Goal: Task Accomplishment & Management: Use online tool/utility

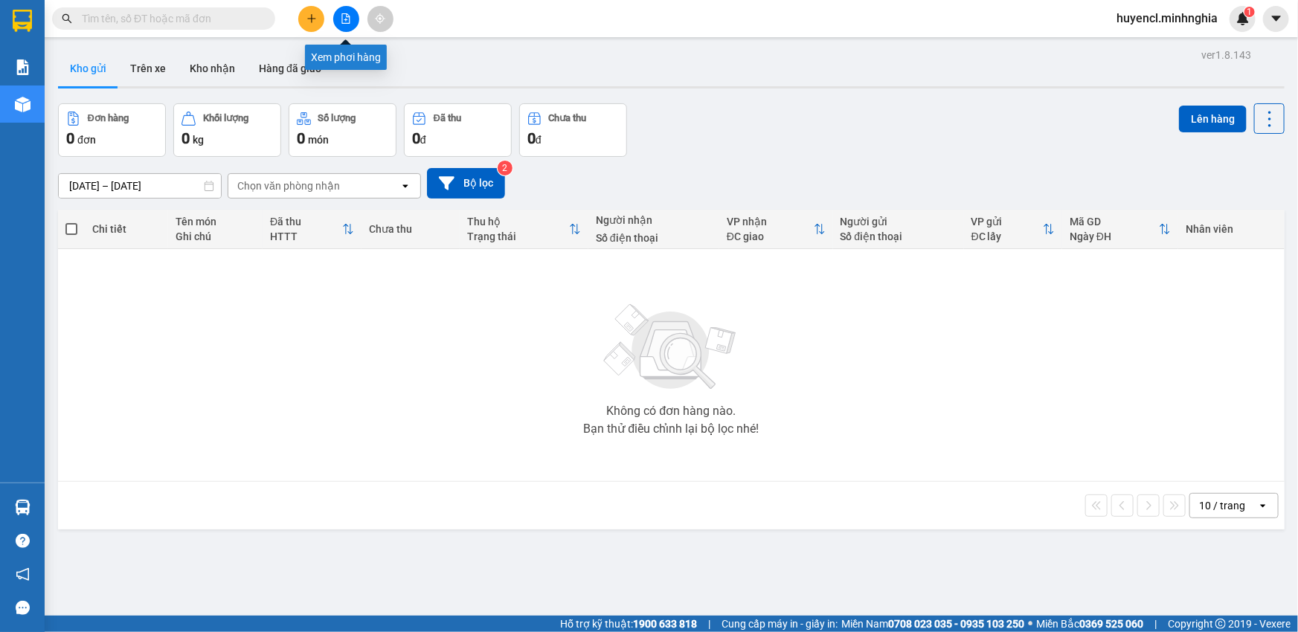
click at [348, 19] on icon "file-add" at bounding box center [346, 18] width 10 height 10
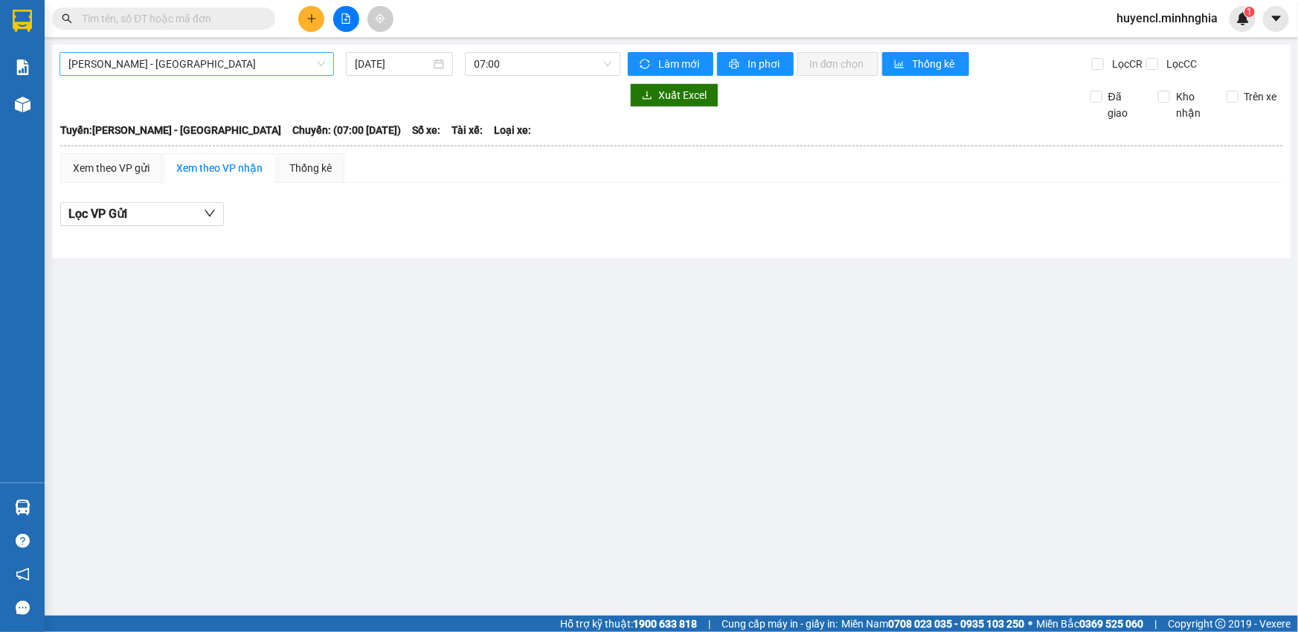
click at [317, 57] on span "[PERSON_NAME] - [GEOGRAPHIC_DATA]" at bounding box center [196, 64] width 257 height 22
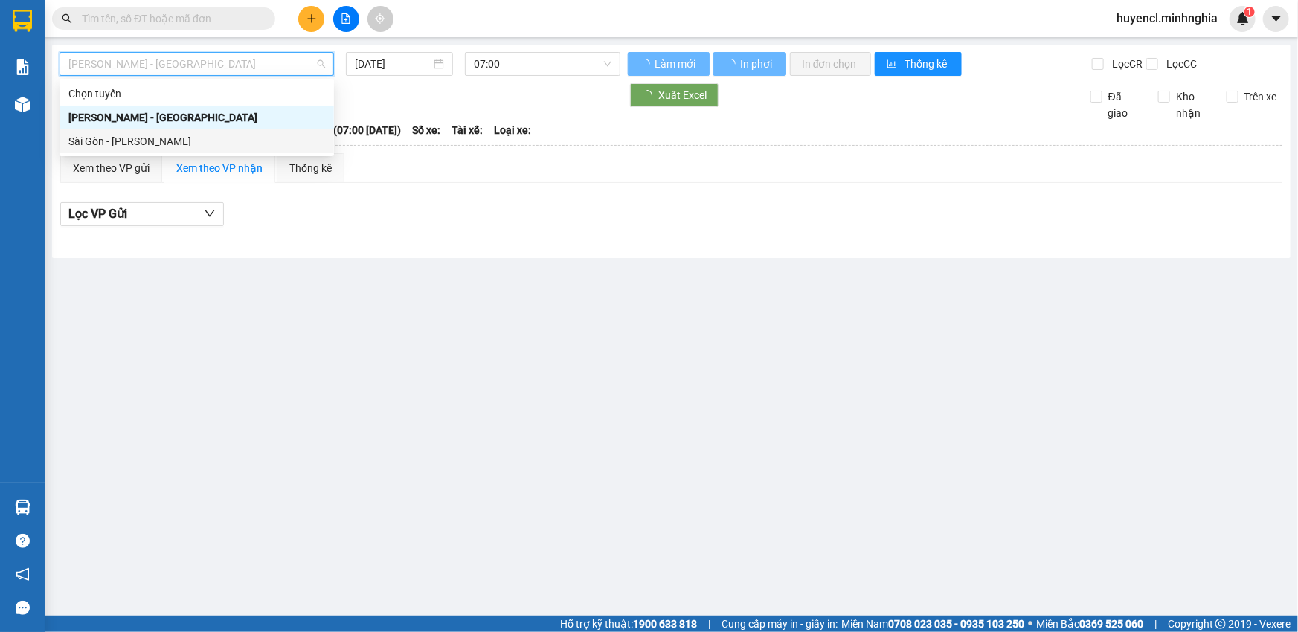
click at [118, 141] on div "Sài Gòn - [PERSON_NAME]" at bounding box center [196, 141] width 257 height 16
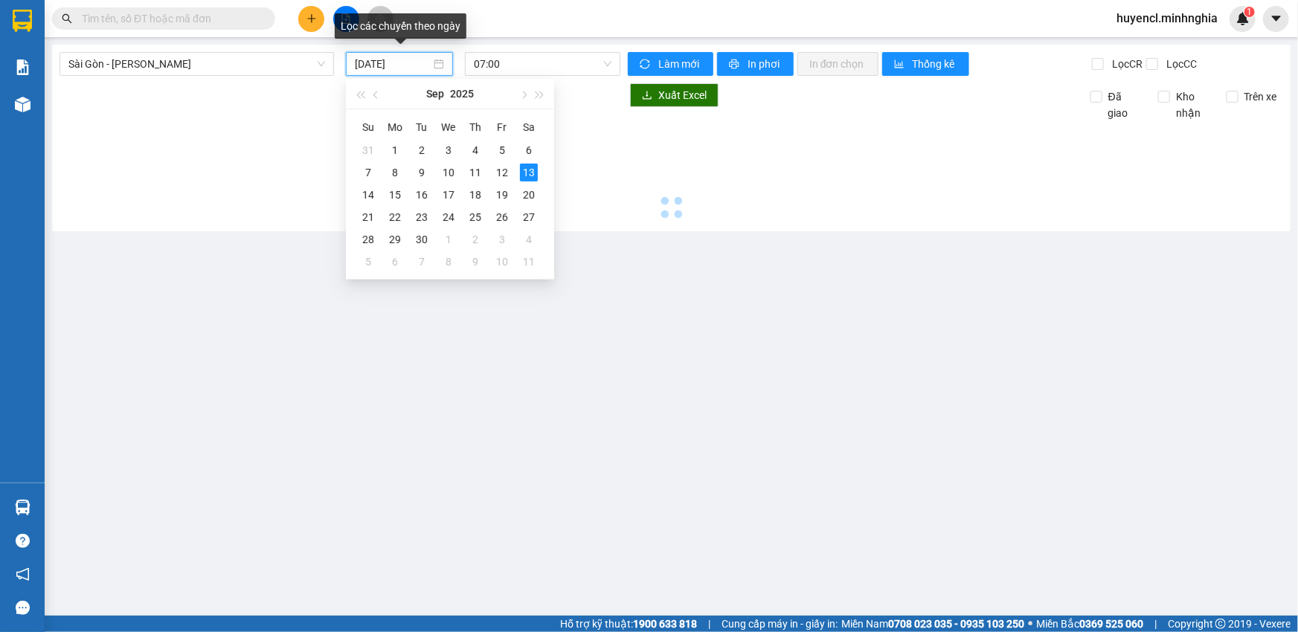
click at [413, 66] on input "[DATE]" at bounding box center [393, 64] width 76 height 16
click at [501, 171] on div "12" at bounding box center [502, 173] width 18 height 18
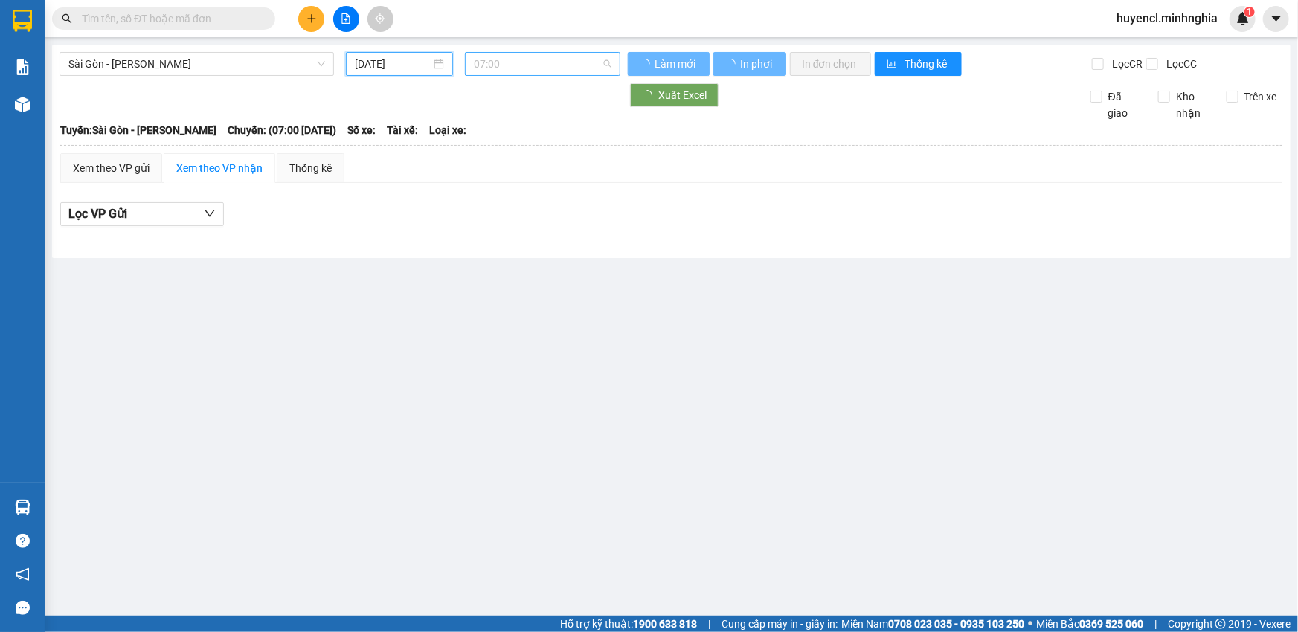
click at [585, 57] on span "07:00" at bounding box center [543, 64] width 138 height 22
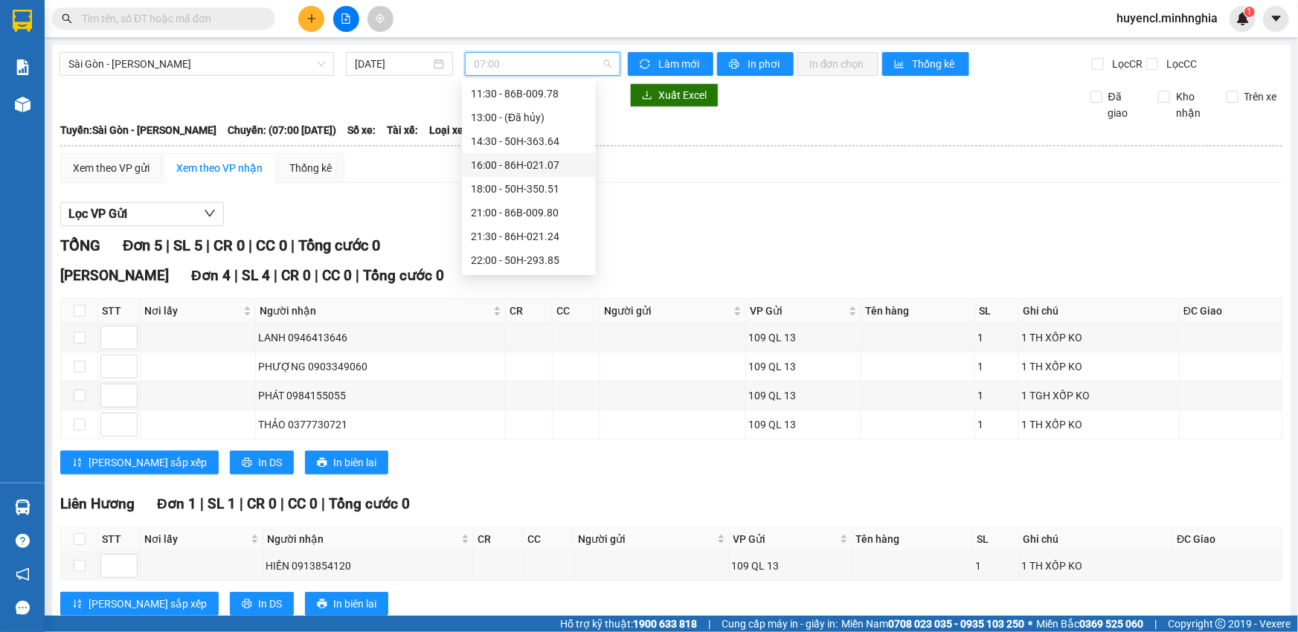
scroll to position [142, 0]
click at [529, 255] on div "22:00 - 50H-293.85" at bounding box center [529, 261] width 116 height 16
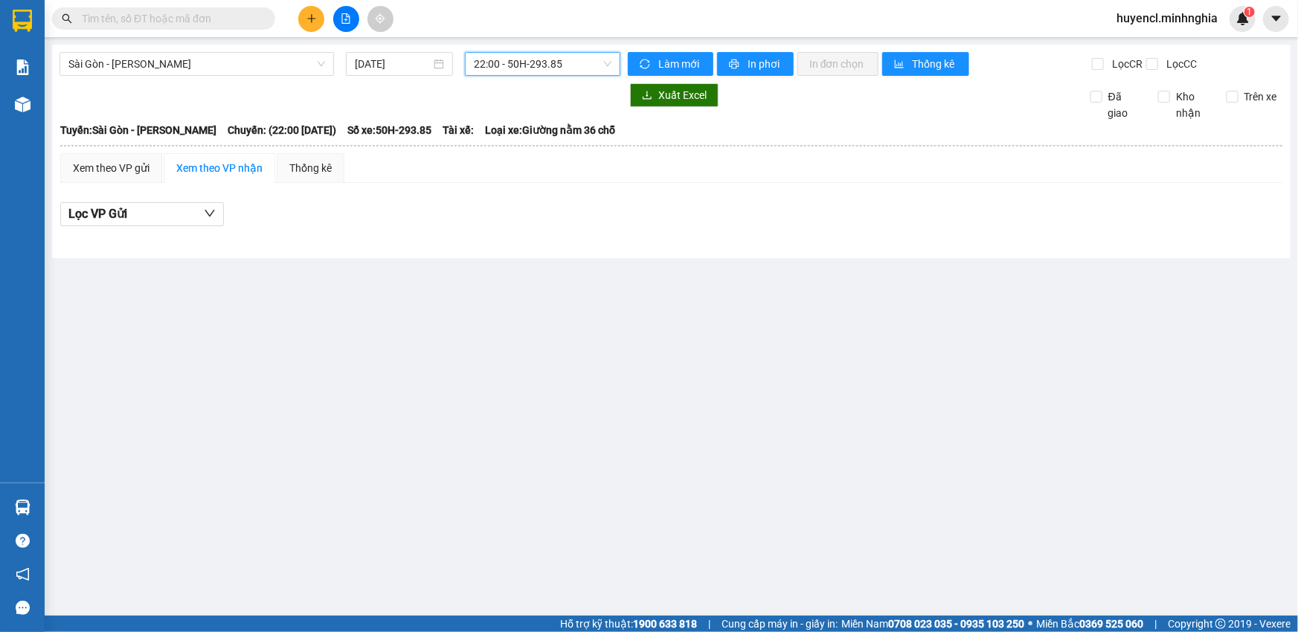
click at [547, 70] on span "22:00 - 50H-293.85" at bounding box center [543, 64] width 138 height 22
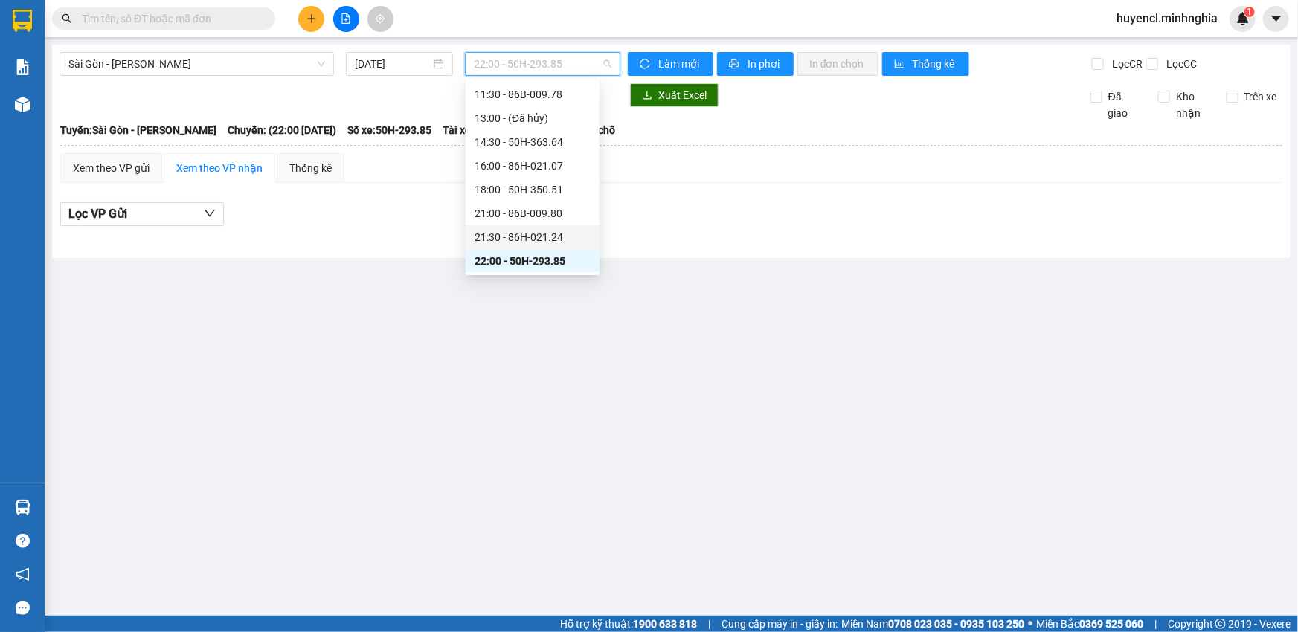
click at [533, 233] on div "21:30 - 86H-021.24" at bounding box center [532, 237] width 116 height 16
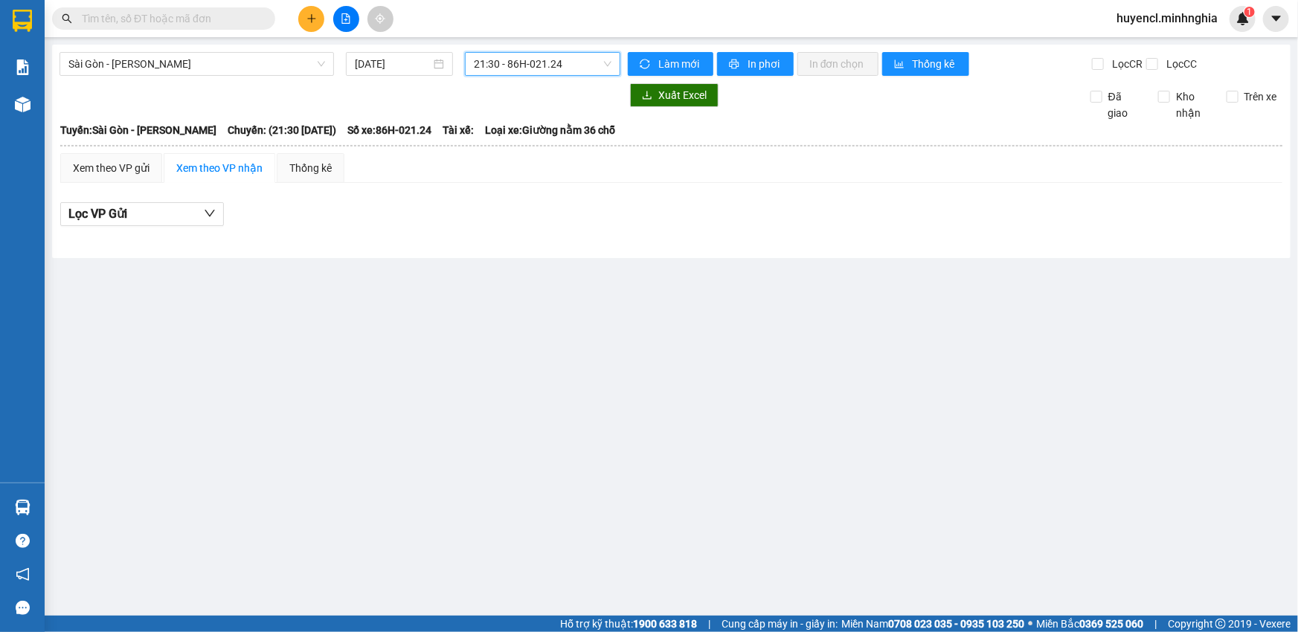
click at [593, 65] on span "21:30 - 86H-021.24" at bounding box center [543, 64] width 138 height 22
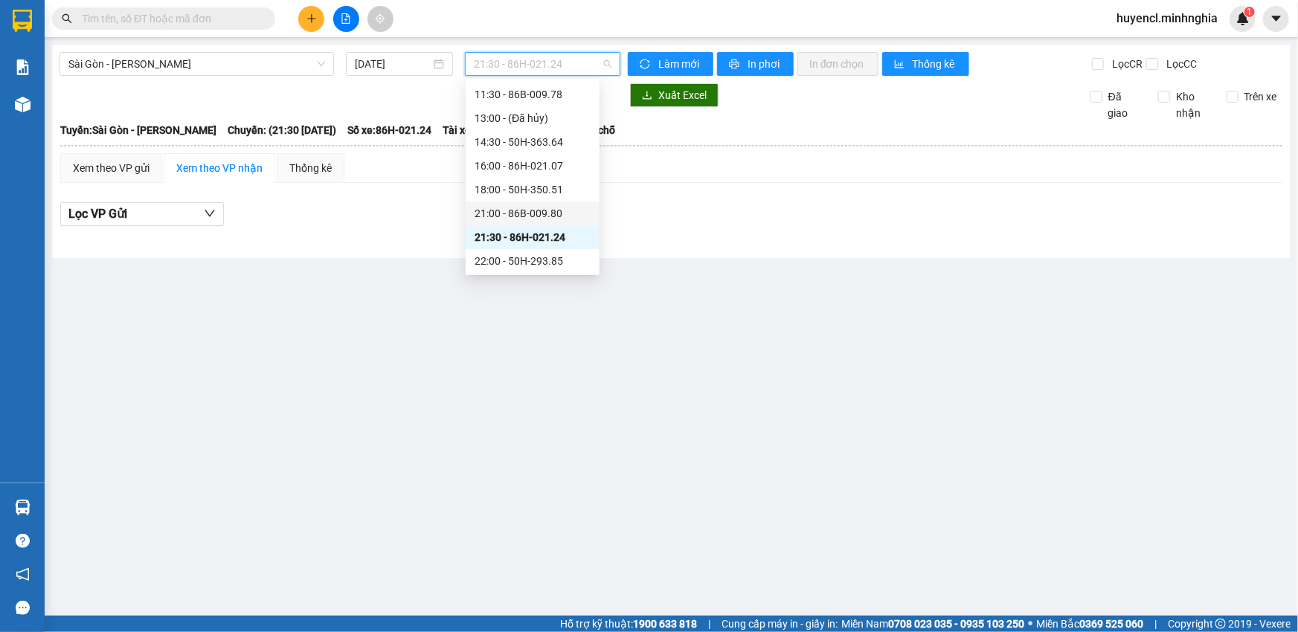
click at [560, 207] on div "21:00 - 86B-009.80" at bounding box center [532, 213] width 116 height 16
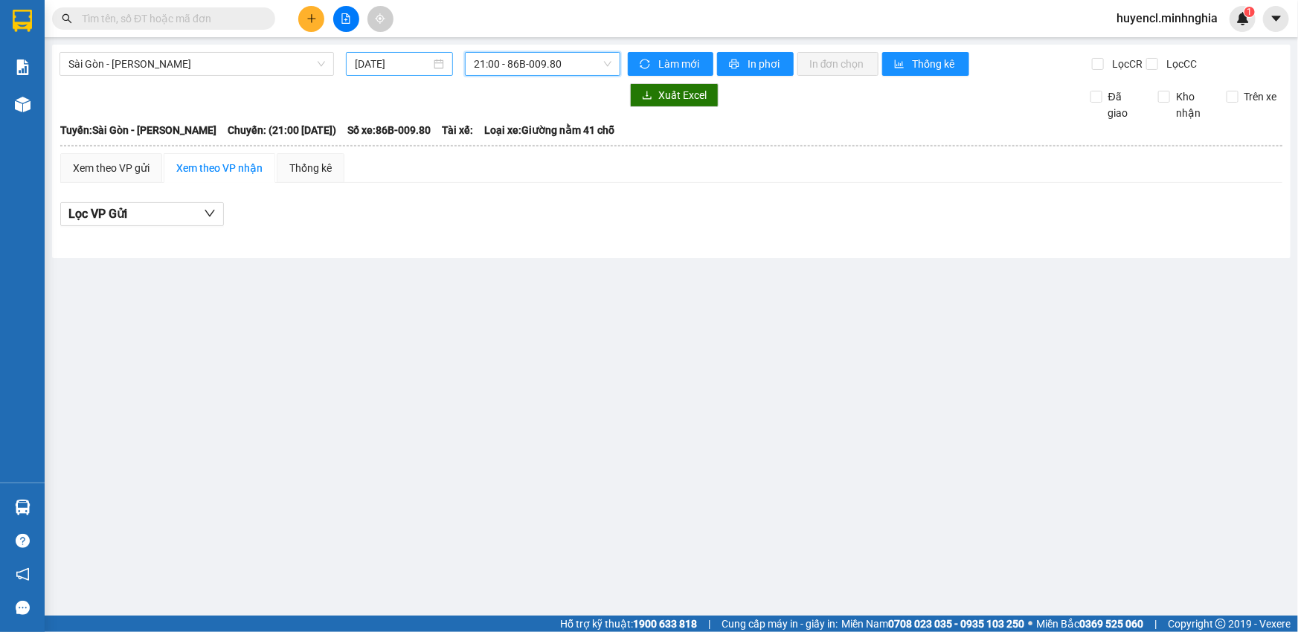
drag, startPoint x: 358, startPoint y: 62, endPoint x: 367, endPoint y: 74, distance: 14.9
click at [359, 62] on input "[DATE]" at bounding box center [393, 64] width 76 height 16
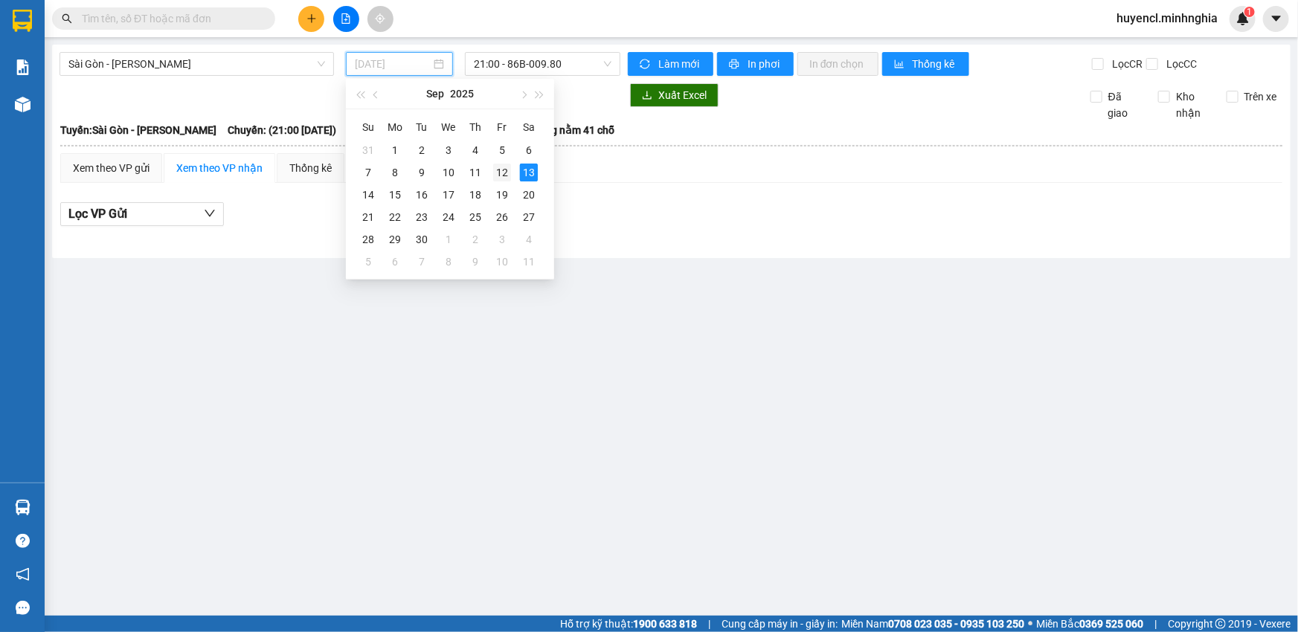
click at [508, 175] on div "12" at bounding box center [502, 173] width 18 height 18
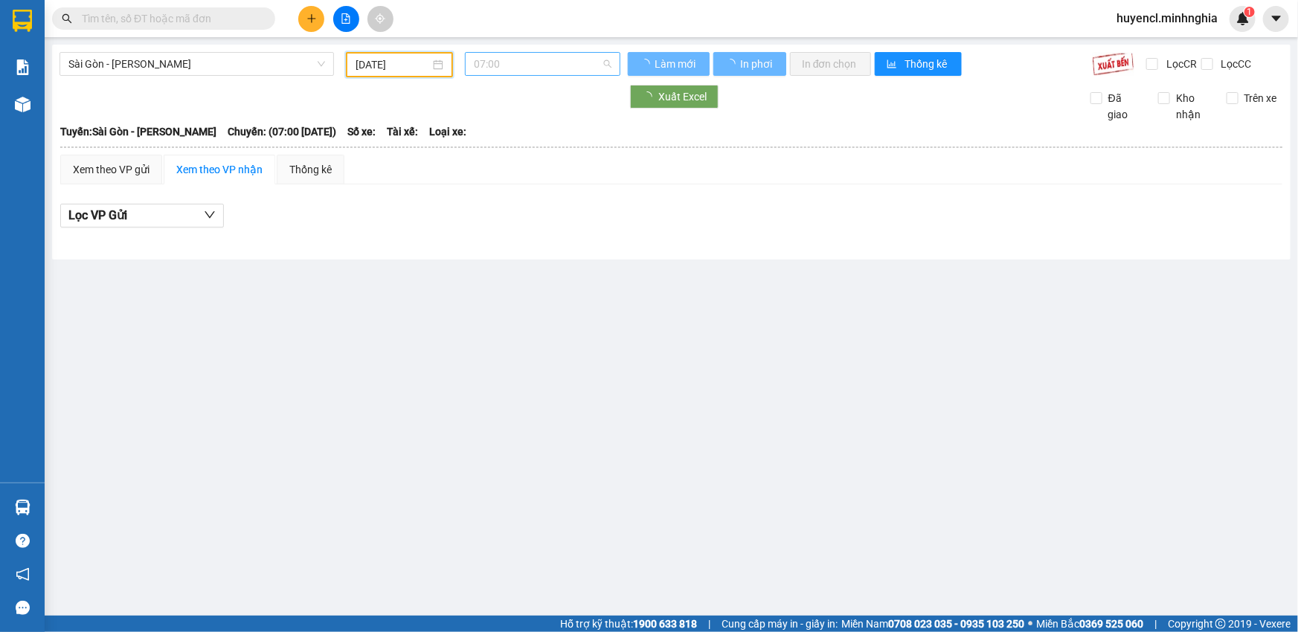
scroll to position [23, 0]
click at [563, 67] on span "07:00" at bounding box center [543, 64] width 138 height 22
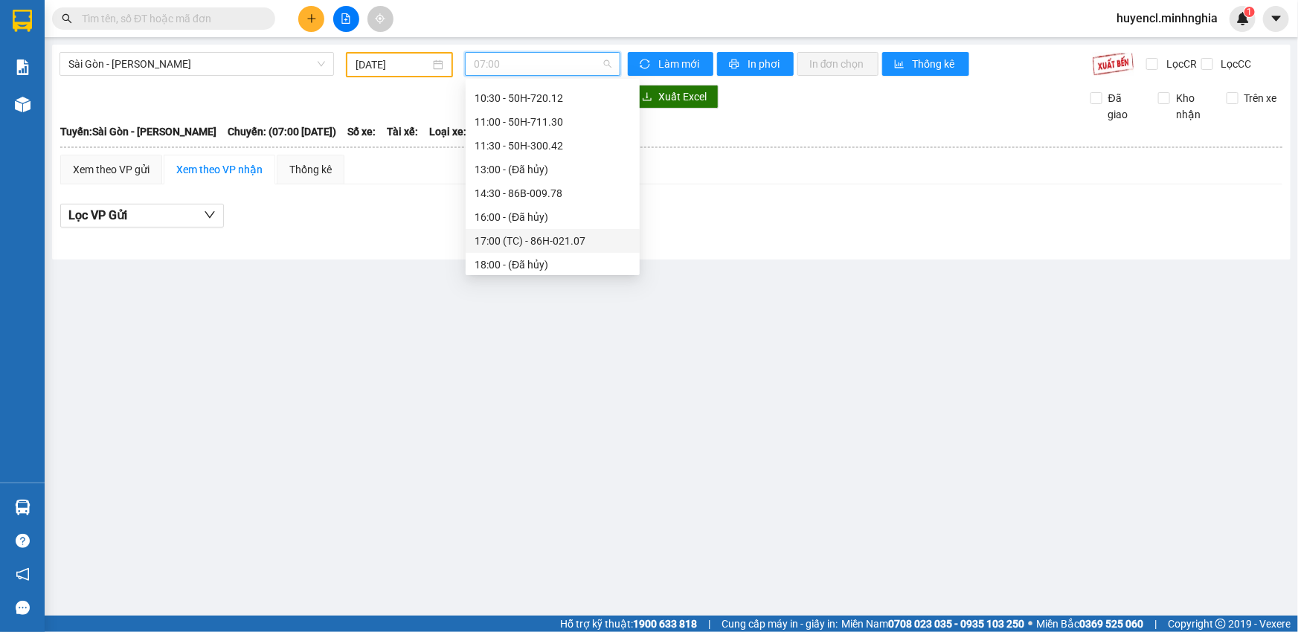
scroll to position [213, 0]
click at [587, 268] on div "22:00 - 86B-009.80" at bounding box center [553, 261] width 174 height 24
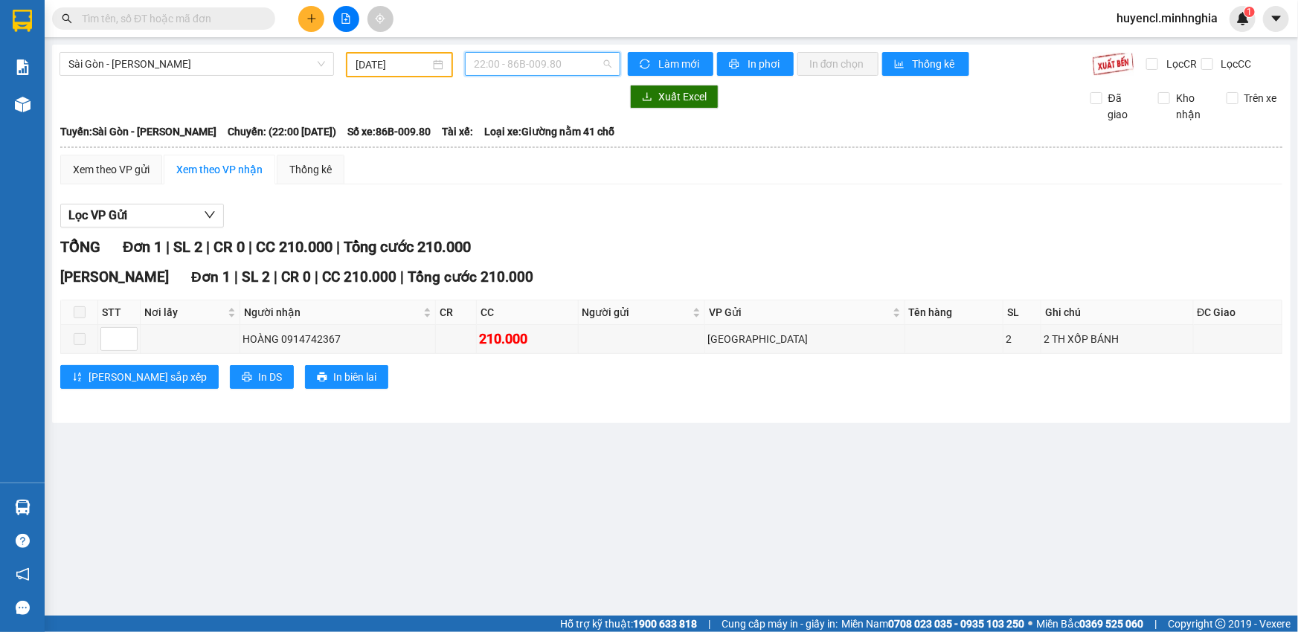
drag, startPoint x: 493, startPoint y: 65, endPoint x: 530, endPoint y: 81, distance: 39.9
click at [494, 65] on span "22:00 - 86B-009.80" at bounding box center [543, 64] width 138 height 22
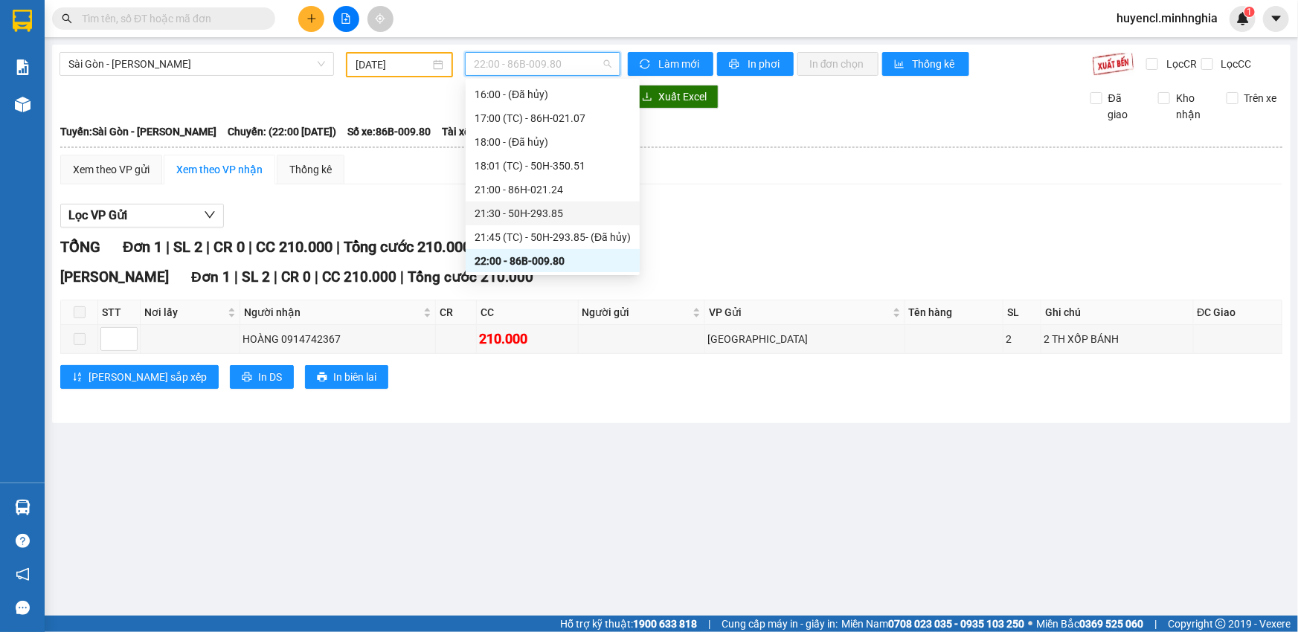
click at [571, 212] on div "21:30 - 50H-293.85" at bounding box center [552, 213] width 156 height 16
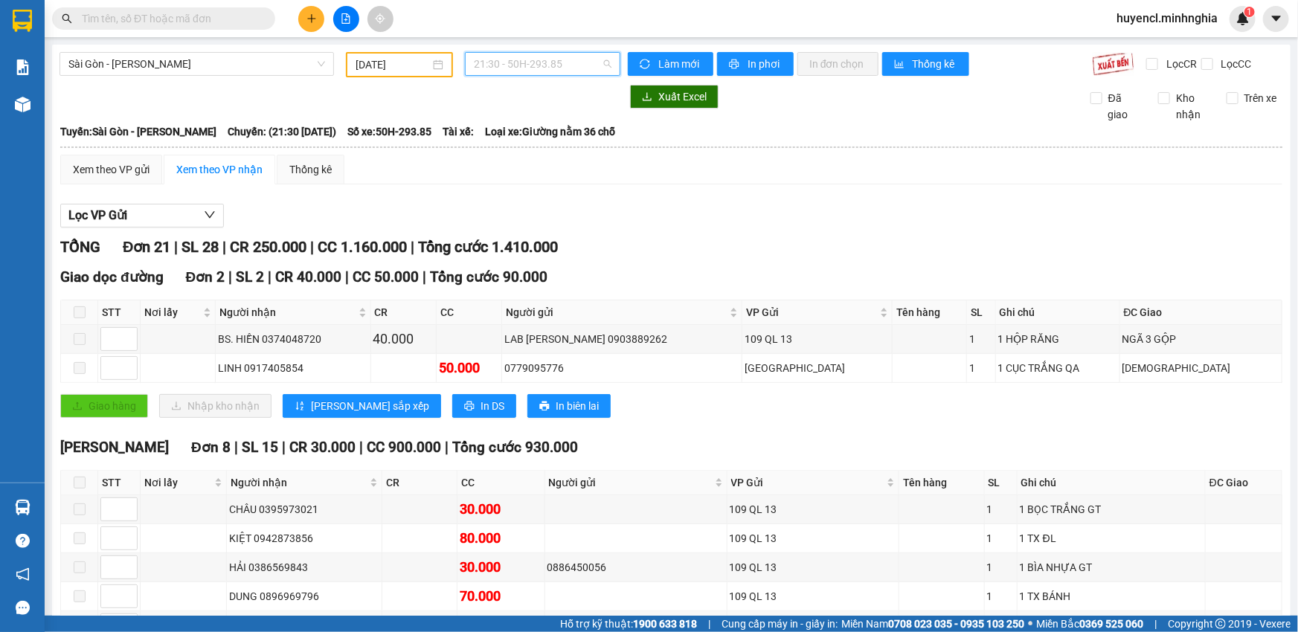
click at [507, 65] on span "21:30 - 50H-293.85" at bounding box center [543, 64] width 138 height 22
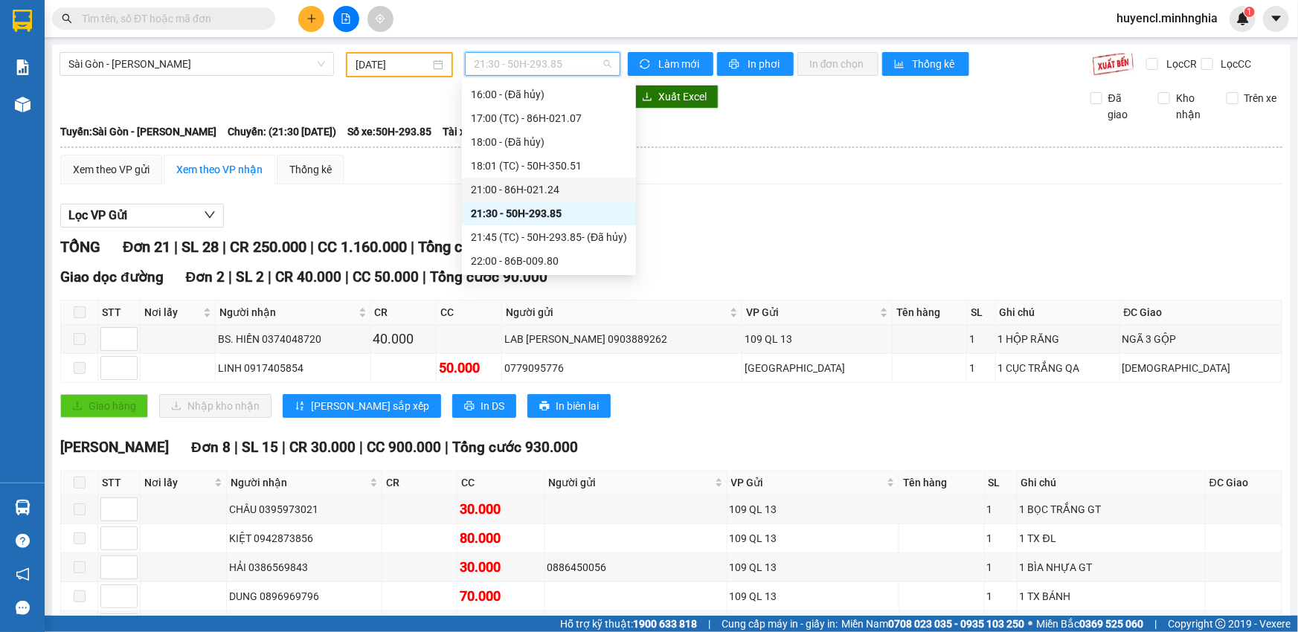
click at [572, 193] on div "21:00 - 86H-021.24" at bounding box center [549, 189] width 156 height 16
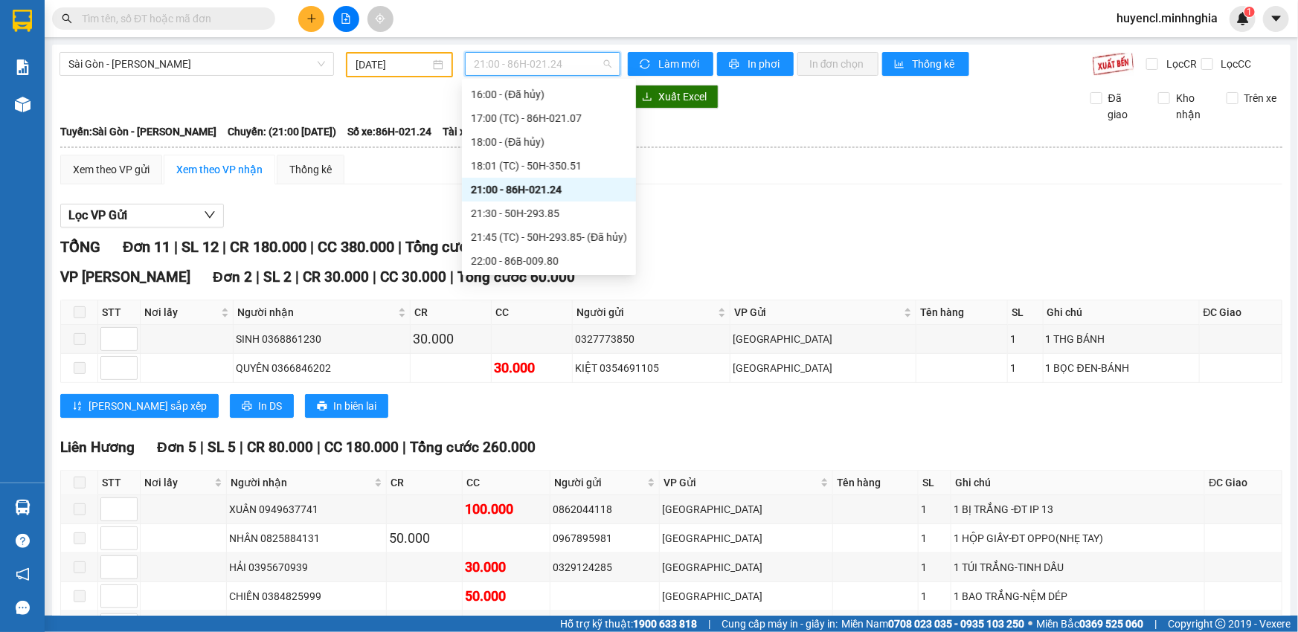
click at [505, 55] on span "21:00 - 86H-021.24" at bounding box center [543, 64] width 138 height 22
click at [562, 167] on div "18:01 (TC) - 50H-350.51" at bounding box center [549, 166] width 156 height 16
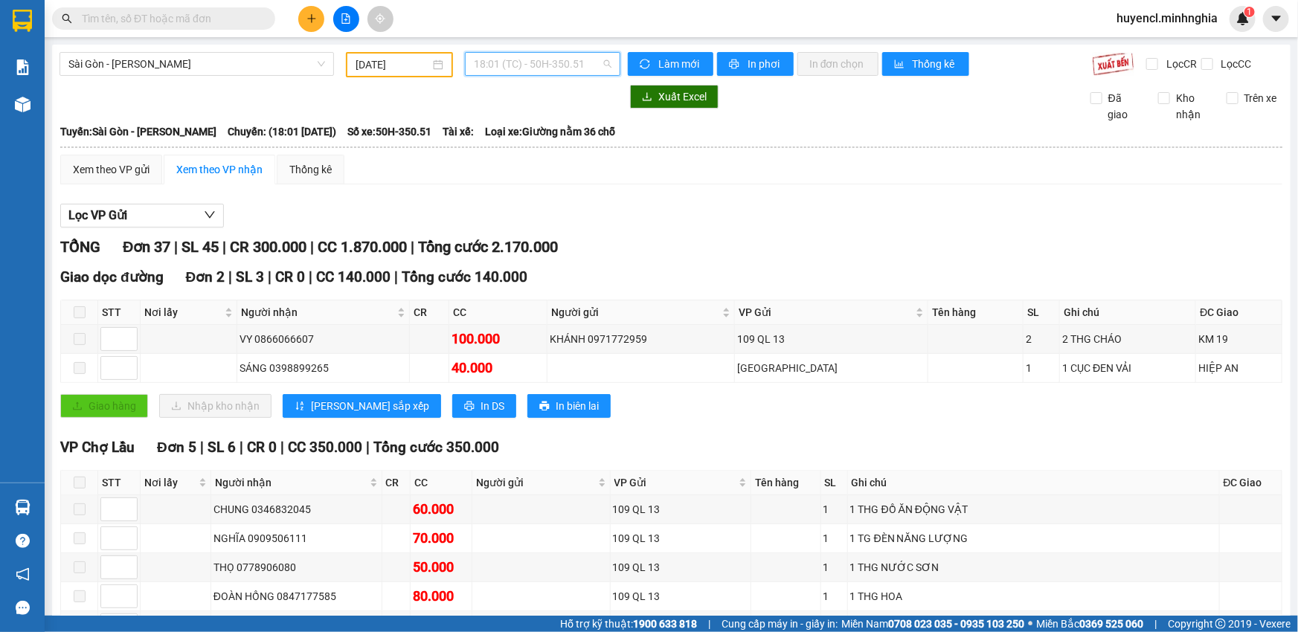
drag, startPoint x: 529, startPoint y: 68, endPoint x: 547, endPoint y: 74, distance: 19.1
click at [531, 68] on span "18:01 (TC) - 50H-350.51" at bounding box center [543, 64] width 138 height 22
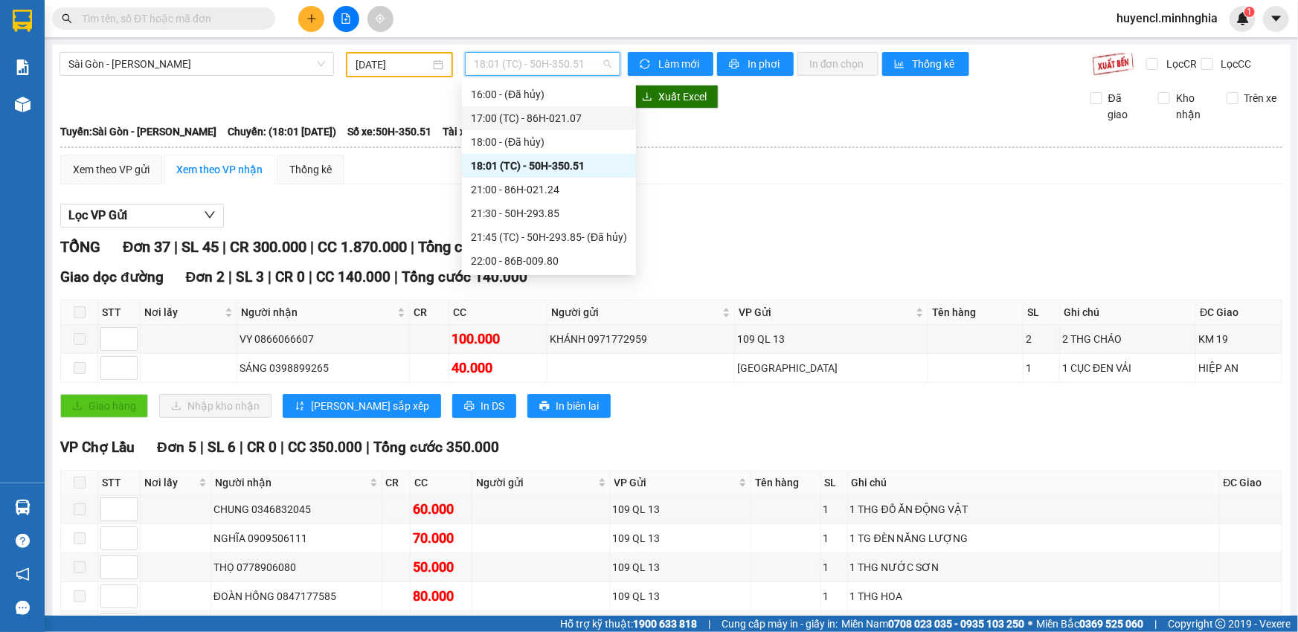
click at [571, 118] on div "17:00 (TC) - 86H-021.07" at bounding box center [549, 118] width 156 height 16
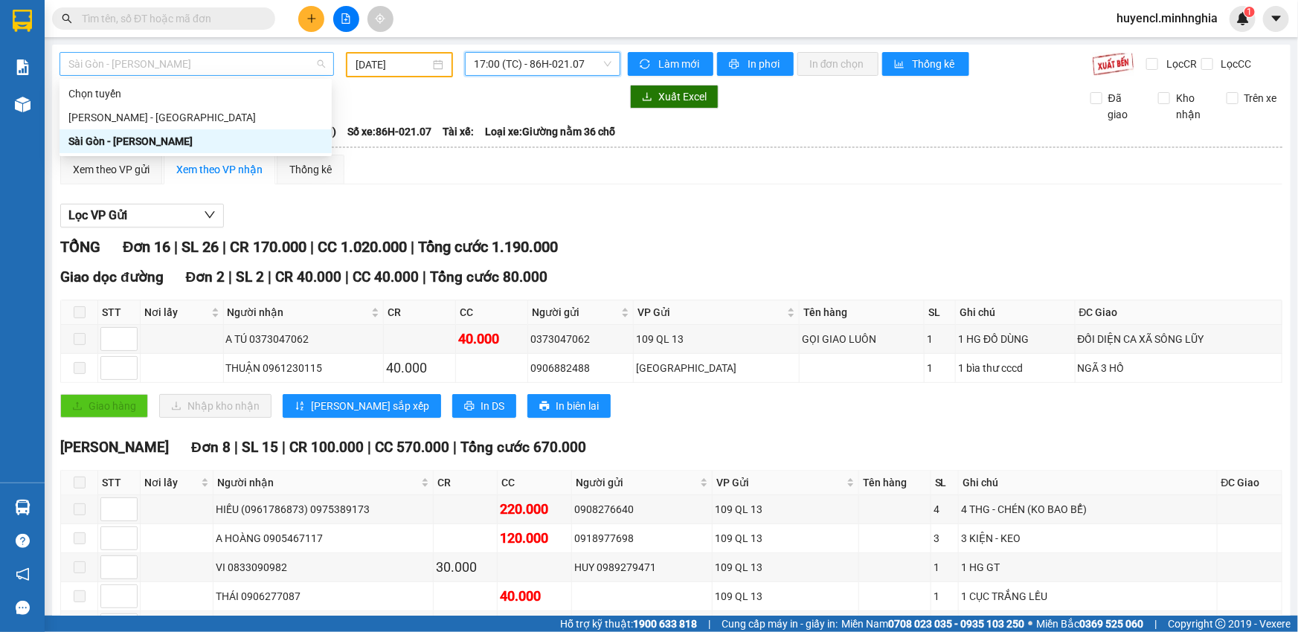
click at [306, 64] on span "Sài Gòn - [PERSON_NAME]" at bounding box center [196, 64] width 257 height 22
click at [409, 62] on input "[DATE]" at bounding box center [392, 65] width 74 height 16
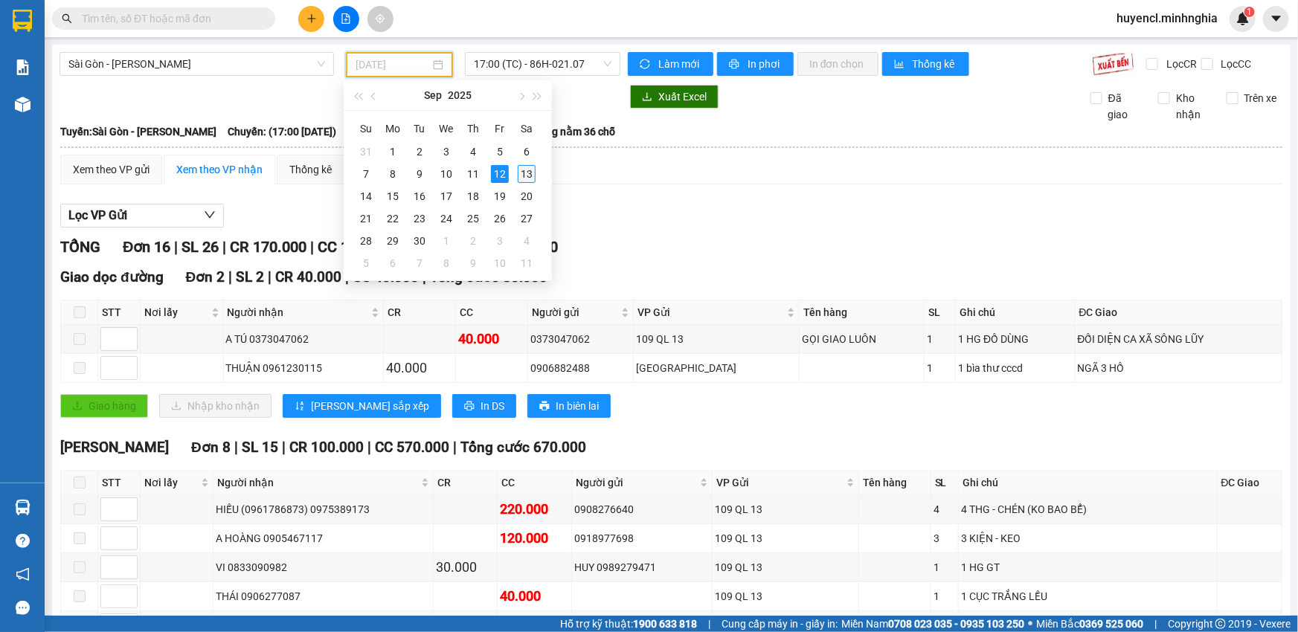
click at [532, 178] on div "13" at bounding box center [527, 174] width 18 height 18
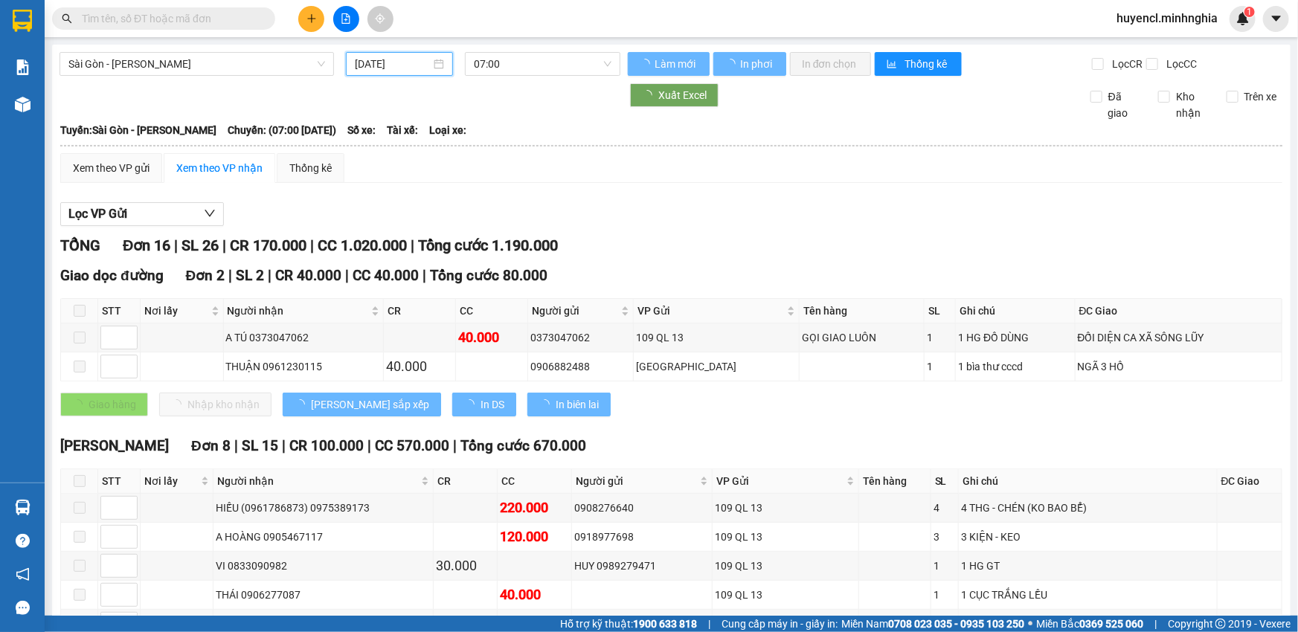
type input "[DATE]"
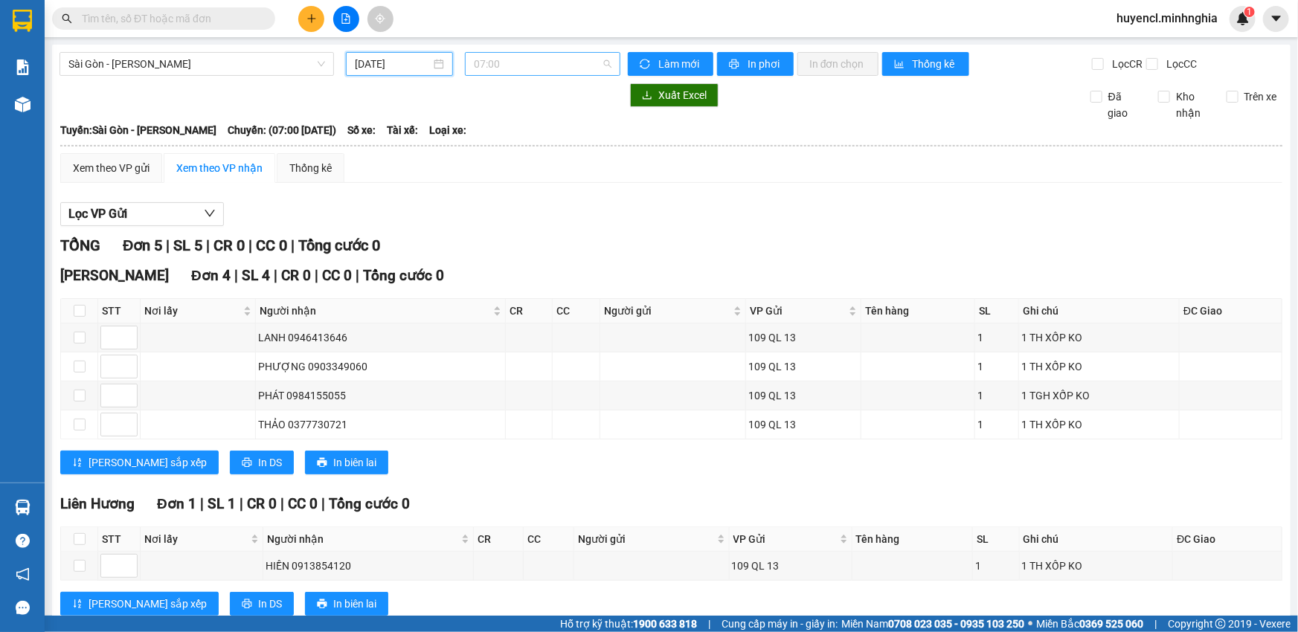
click at [590, 57] on span "07:00" at bounding box center [543, 64] width 138 height 22
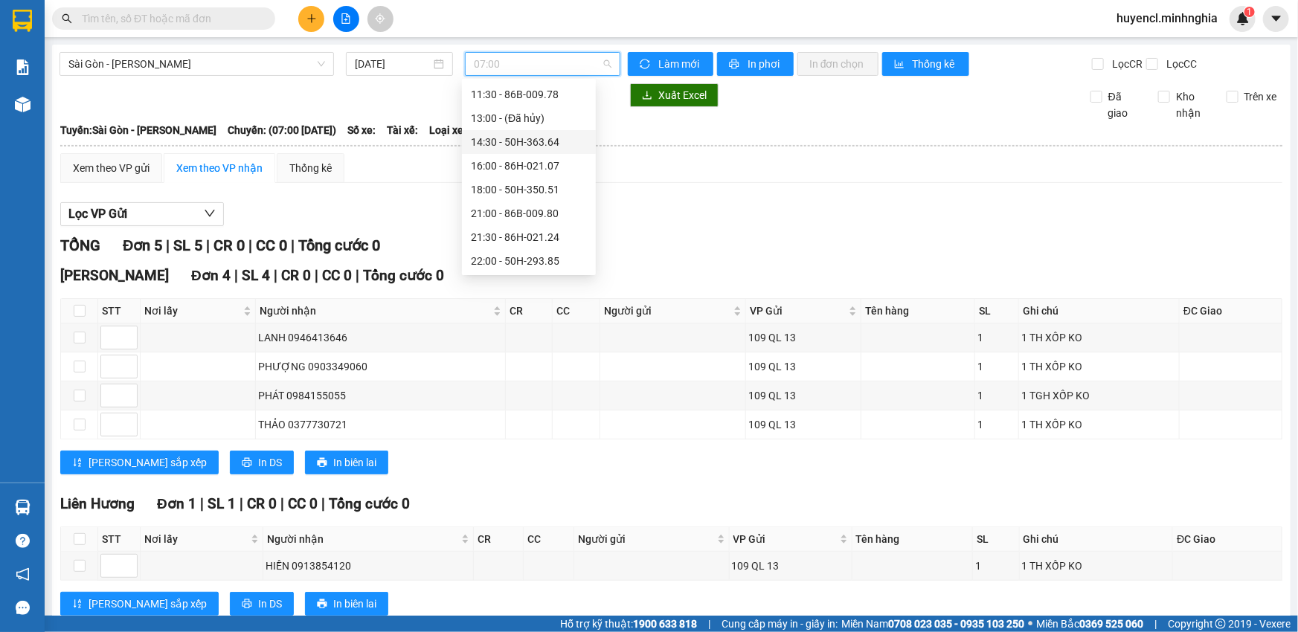
scroll to position [74, 0]
click at [245, 63] on span "Sài Gòn - [PERSON_NAME]" at bounding box center [196, 64] width 257 height 22
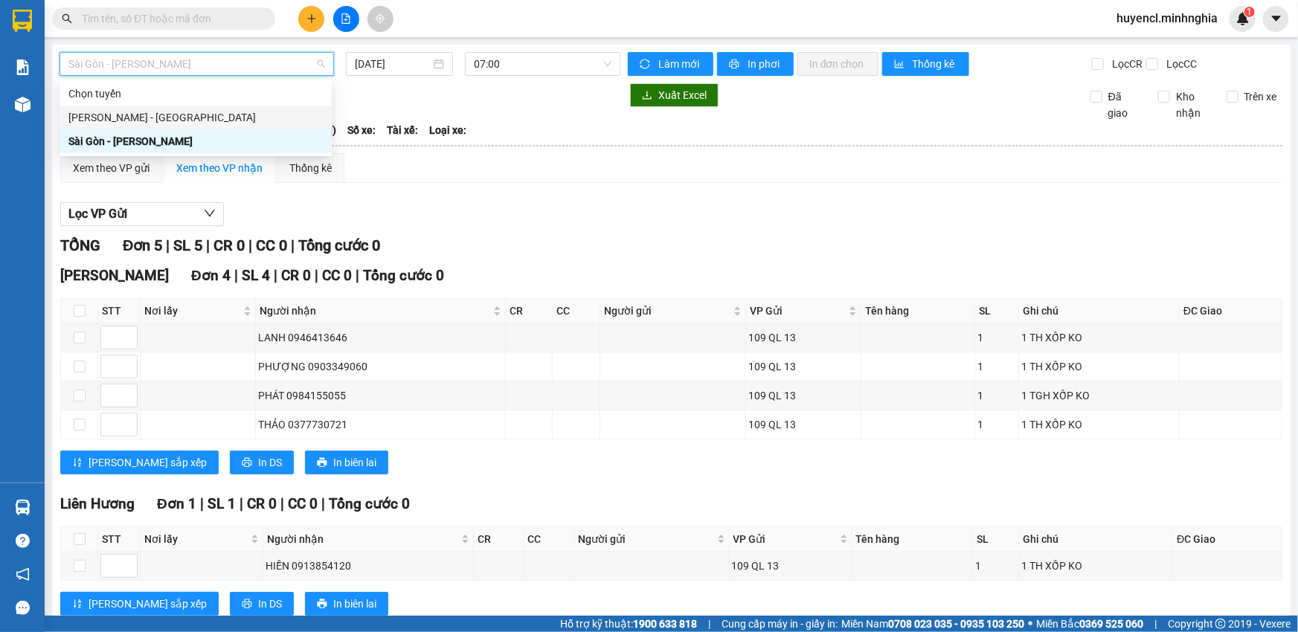
click at [178, 117] on div "[PERSON_NAME] - [GEOGRAPHIC_DATA]" at bounding box center [195, 117] width 254 height 16
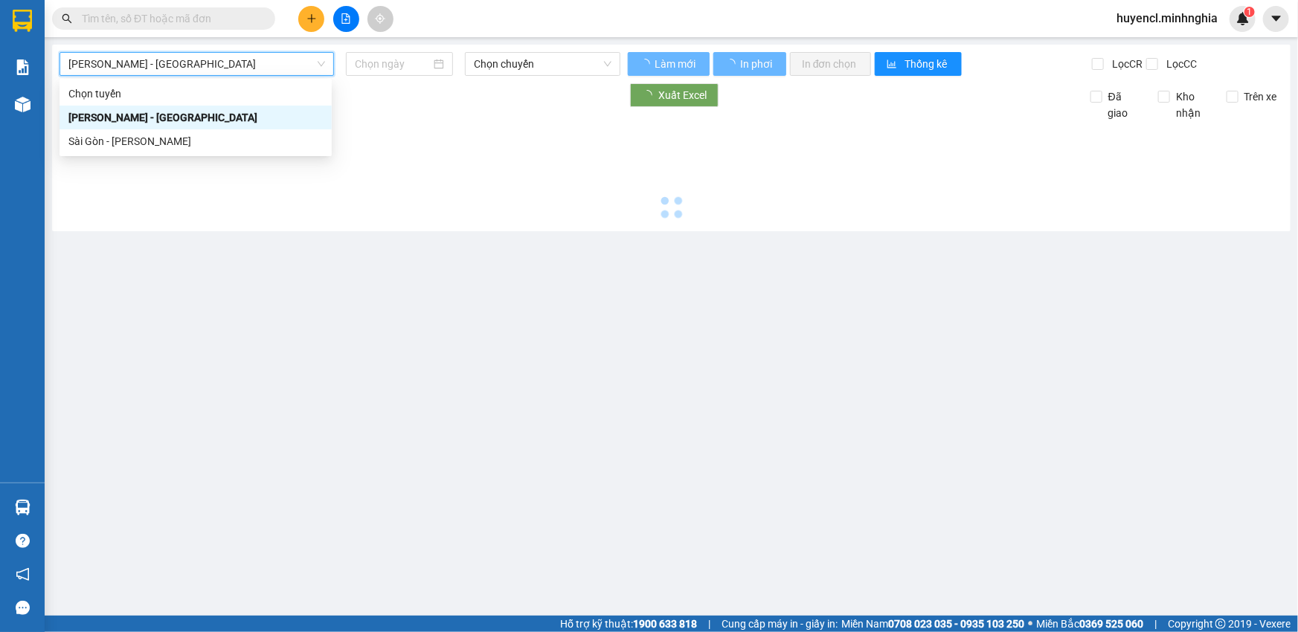
type input "[DATE]"
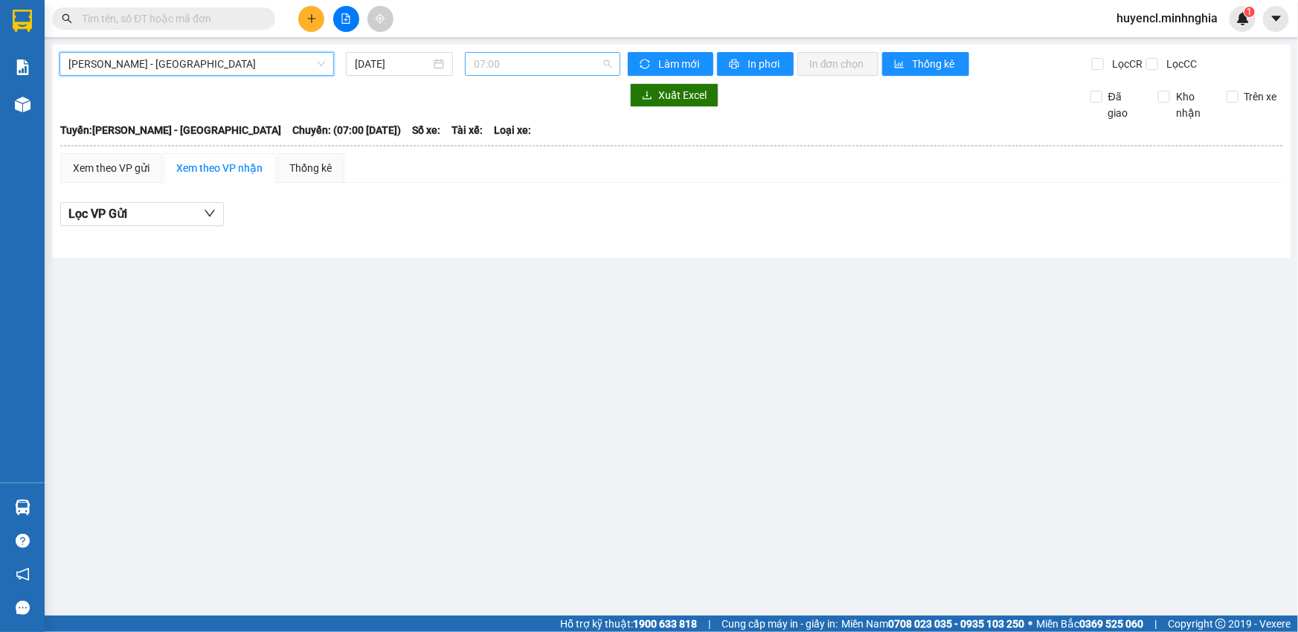
click at [585, 68] on span "07:00" at bounding box center [543, 64] width 138 height 22
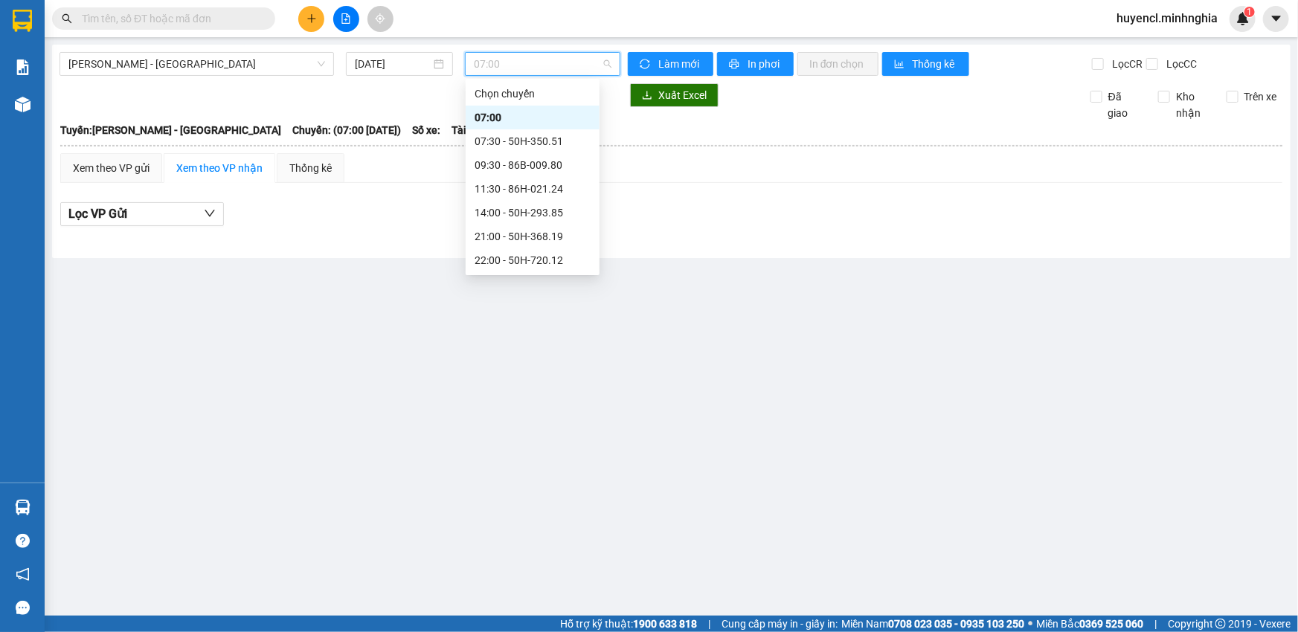
scroll to position [67, 0]
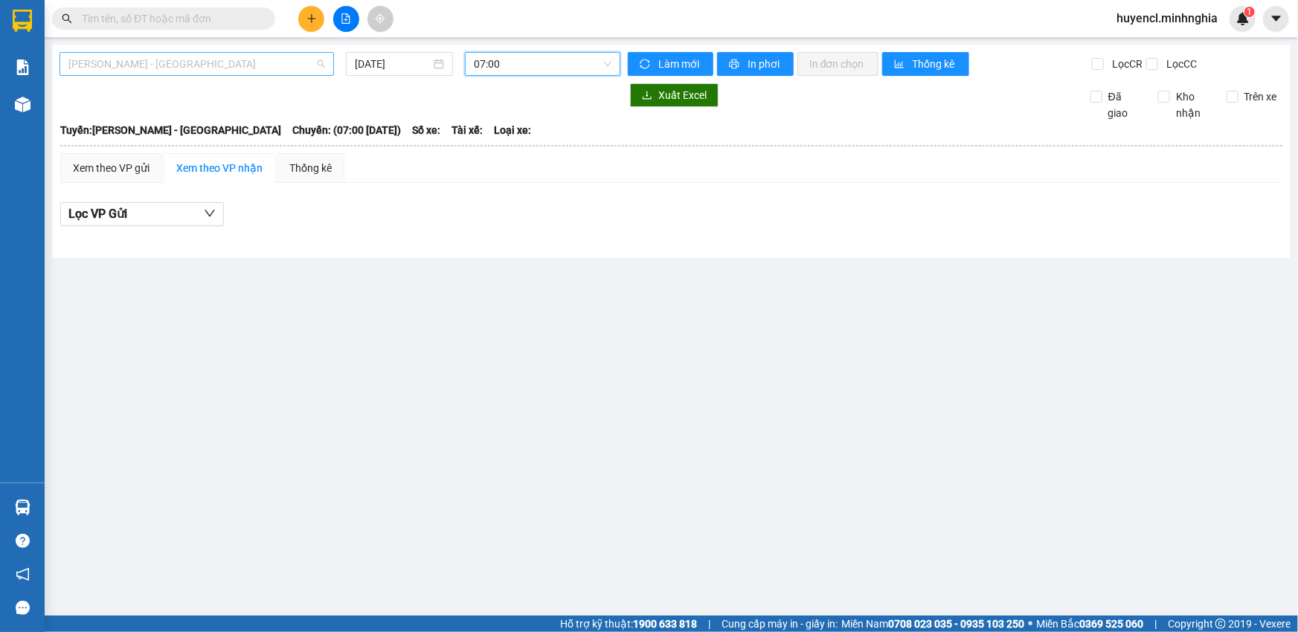
click at [303, 69] on span "[PERSON_NAME] - [GEOGRAPHIC_DATA]" at bounding box center [196, 64] width 257 height 22
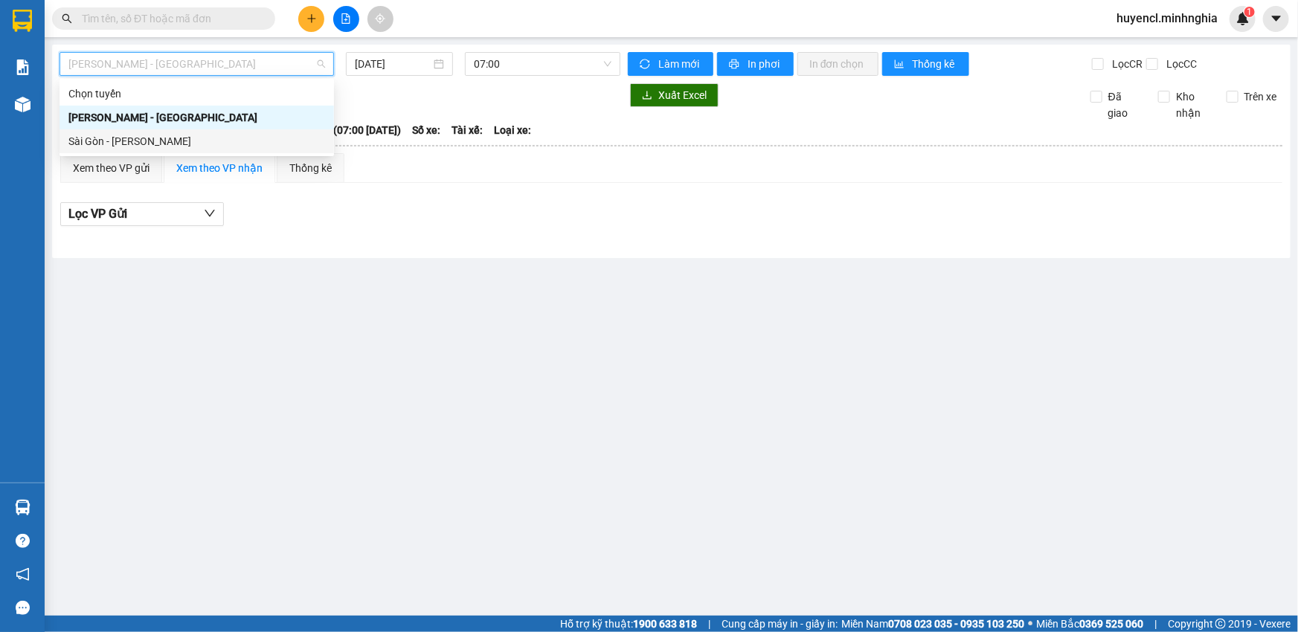
click at [144, 144] on div "Sài Gòn - [PERSON_NAME]" at bounding box center [196, 141] width 257 height 16
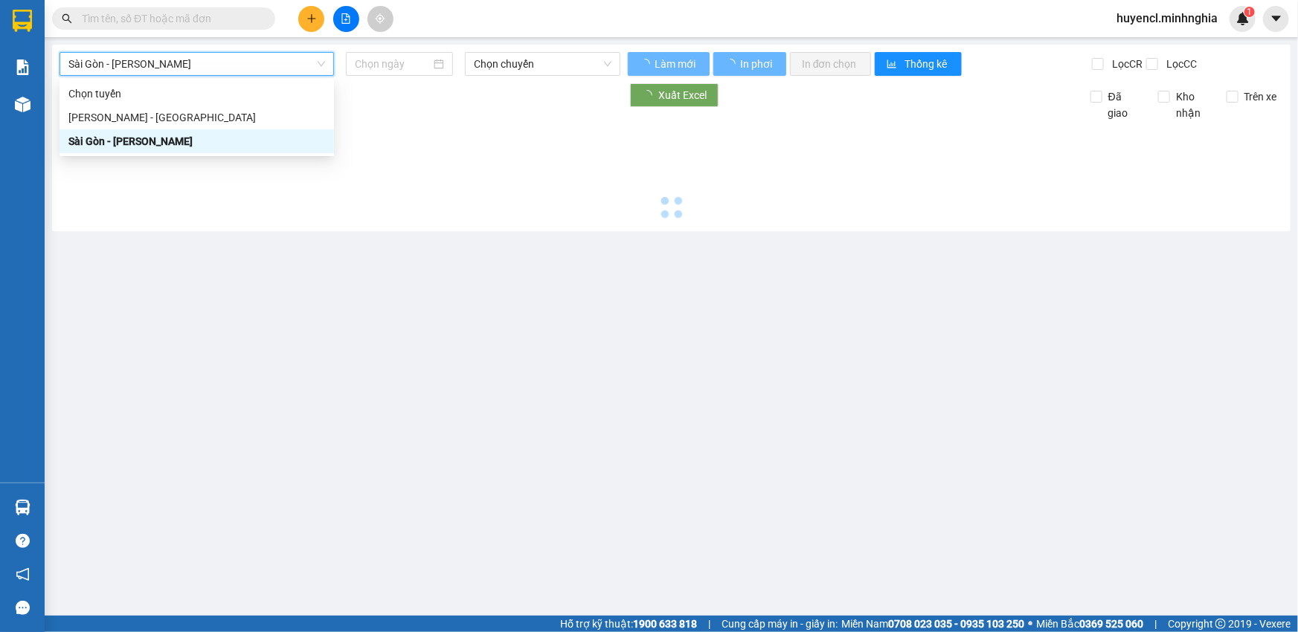
type input "[DATE]"
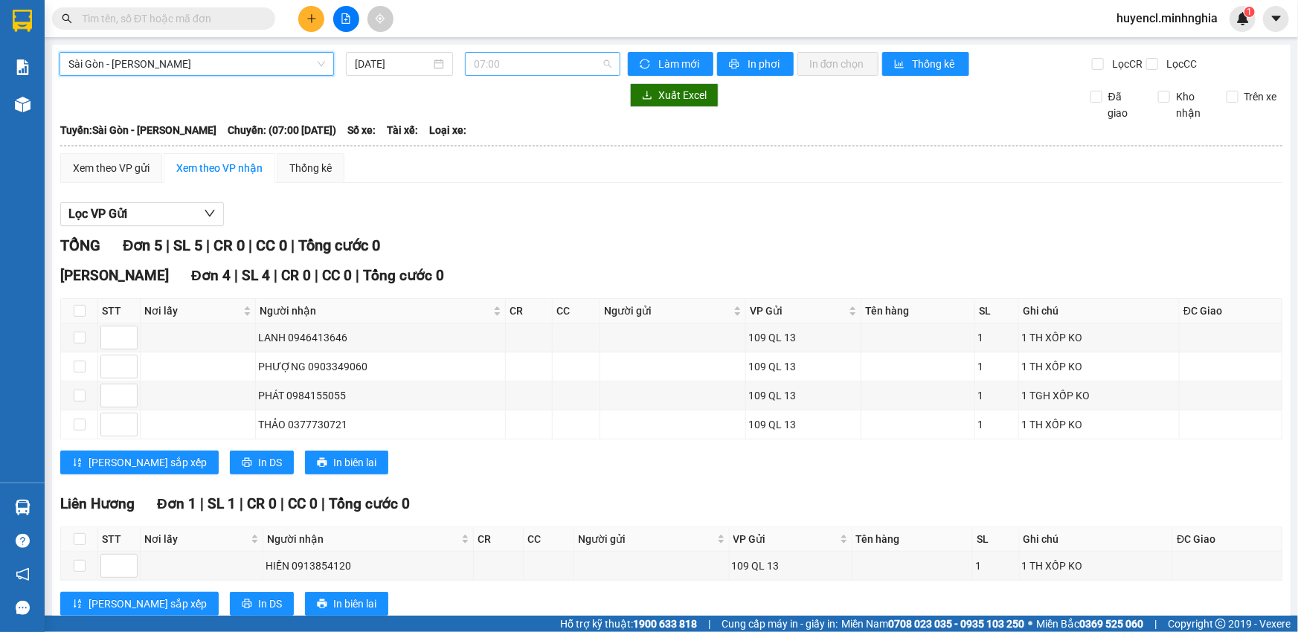
scroll to position [23, 0]
click at [573, 71] on span "07:00" at bounding box center [543, 64] width 138 height 22
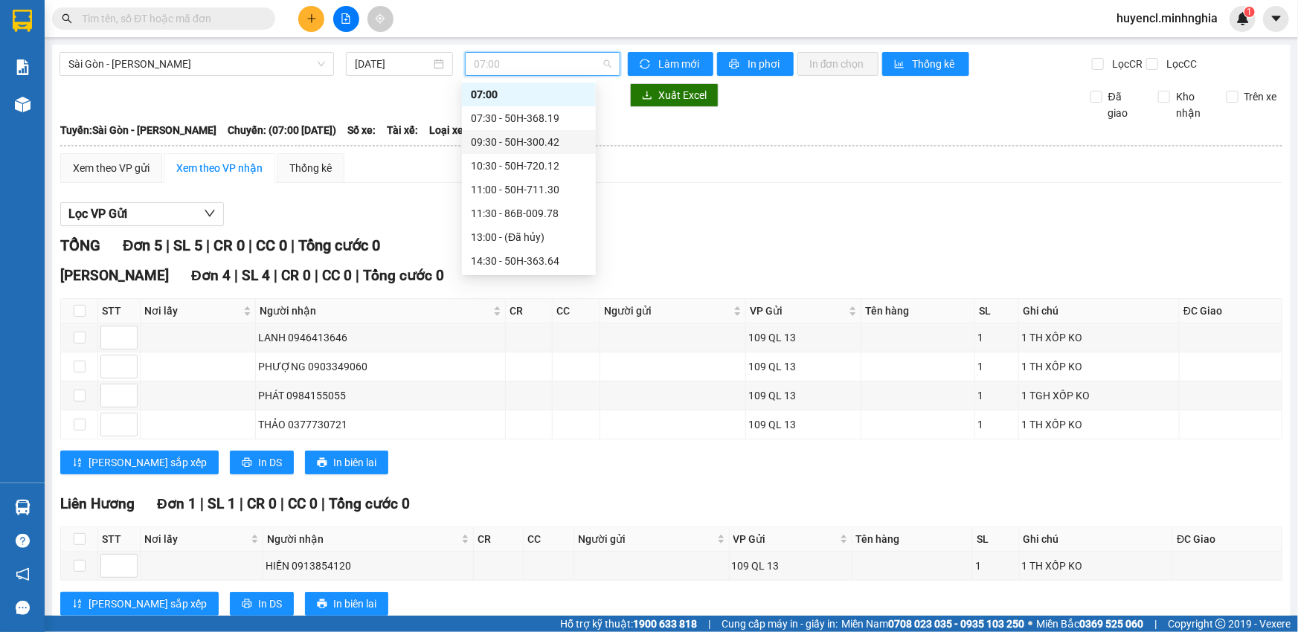
scroll to position [0, 0]
click at [562, 135] on div "07:30 - 50H-368.19" at bounding box center [529, 141] width 116 height 16
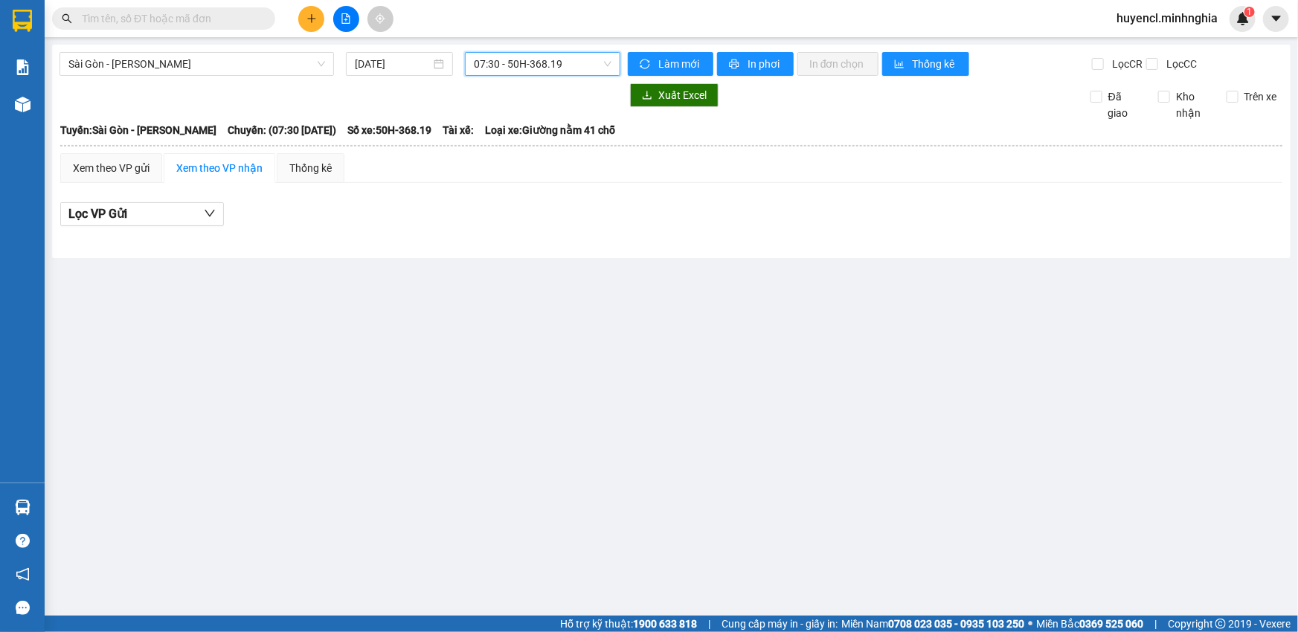
click at [544, 59] on span "07:30 - 50H-368.19" at bounding box center [543, 64] width 138 height 22
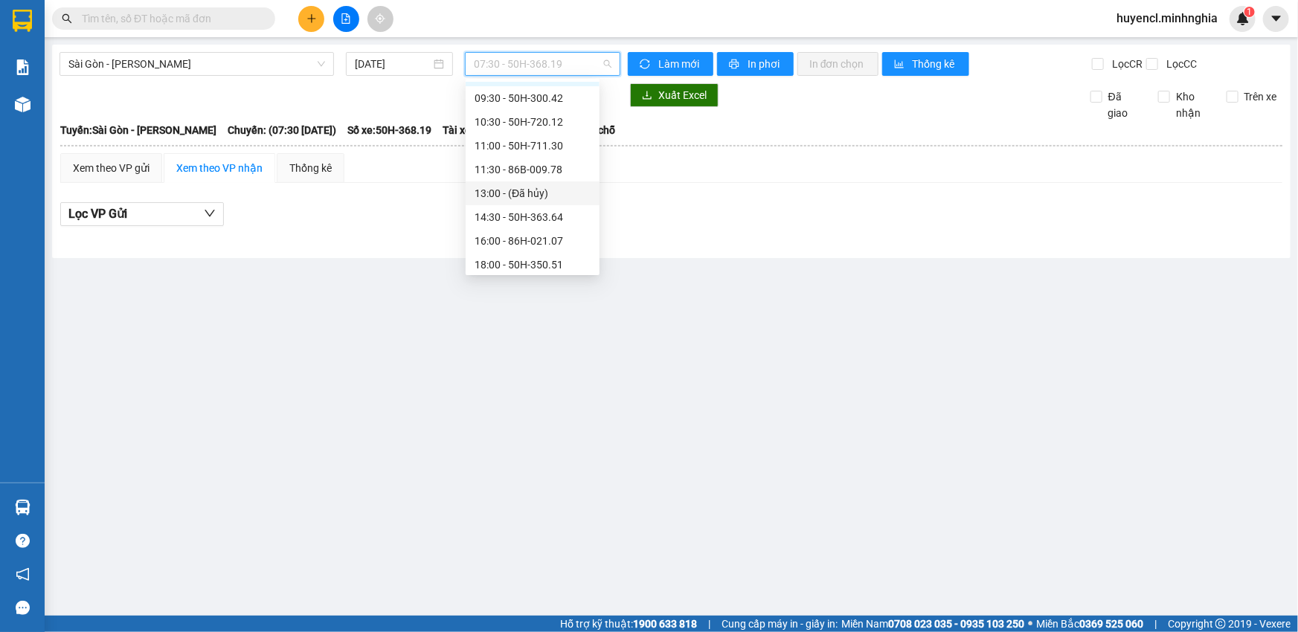
scroll to position [135, 0]
